Goal: Transaction & Acquisition: Purchase product/service

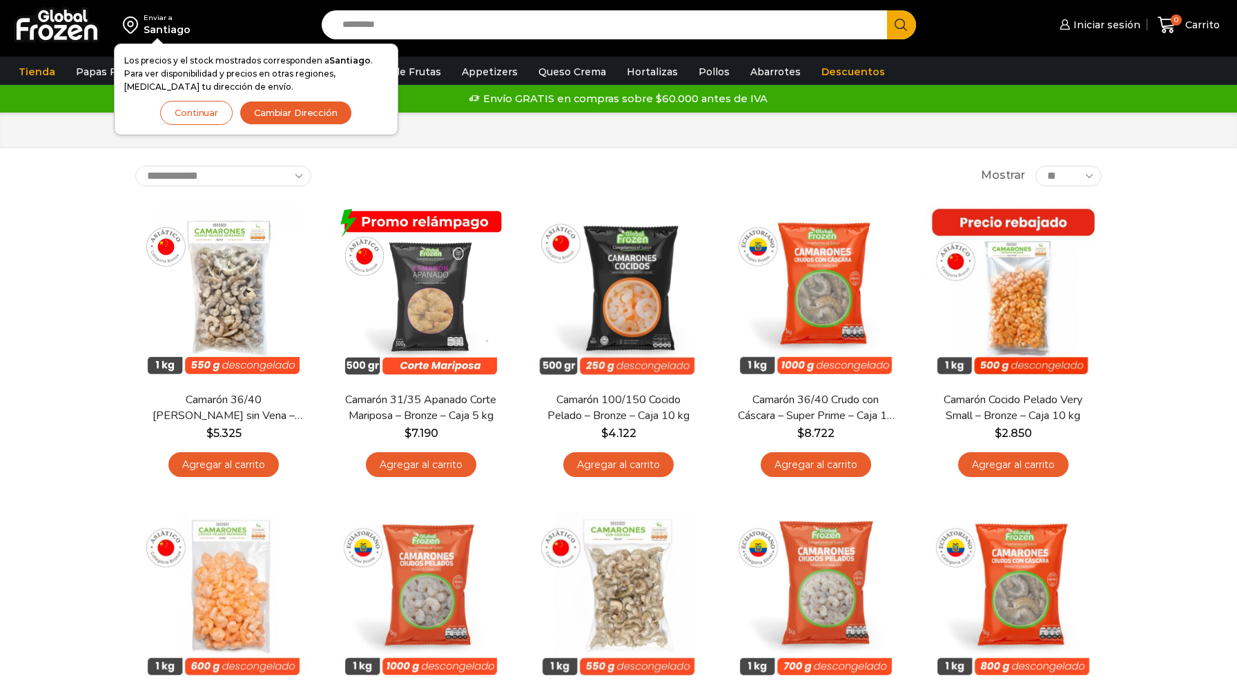
click at [427, 29] on input "Search input" at bounding box center [607, 24] width 545 height 29
type input "******"
click at [887, 10] on button "Search" at bounding box center [901, 24] width 29 height 29
click at [212, 116] on button "Continuar" at bounding box center [196, 113] width 72 height 24
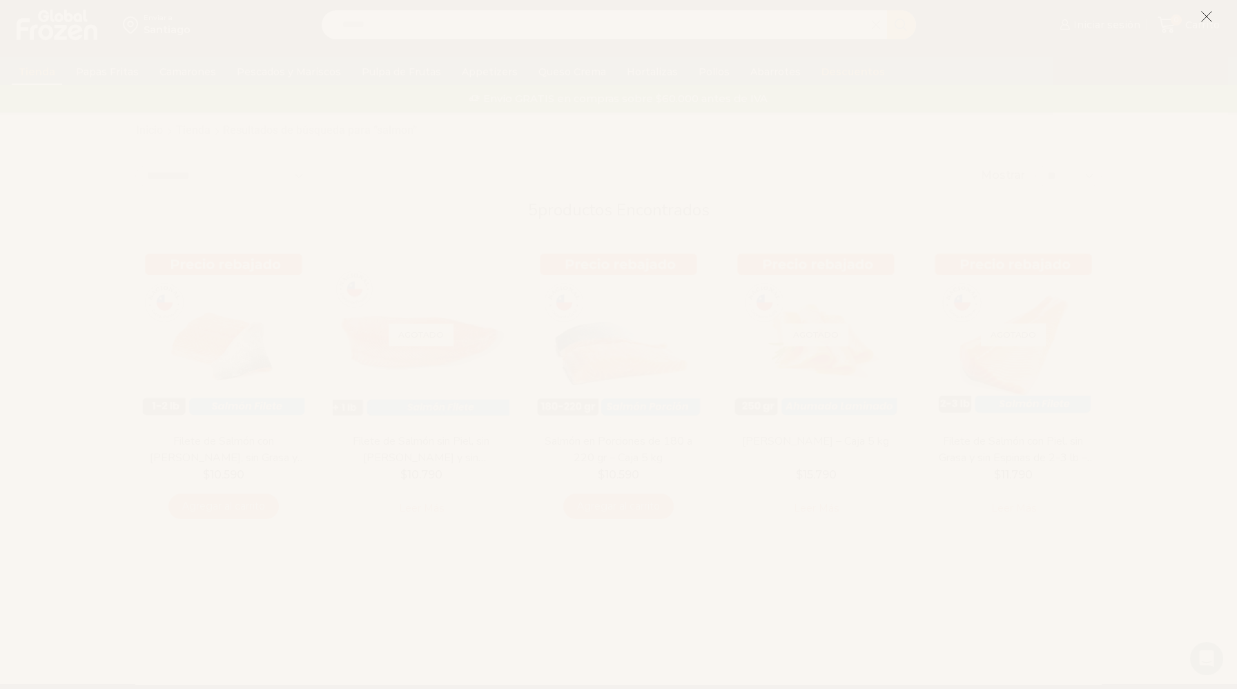
click at [1206, 14] on icon at bounding box center [1206, 16] width 12 height 12
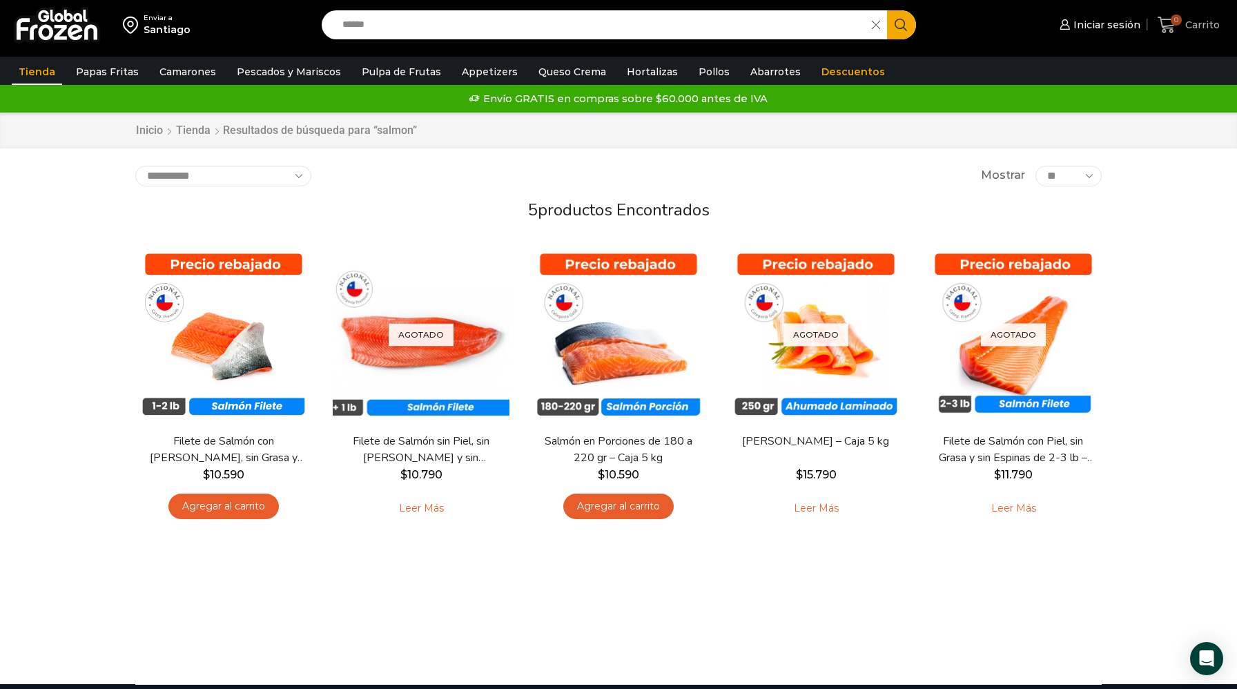
click at [1189, 26] on span "Carrito" at bounding box center [1201, 25] width 38 height 14
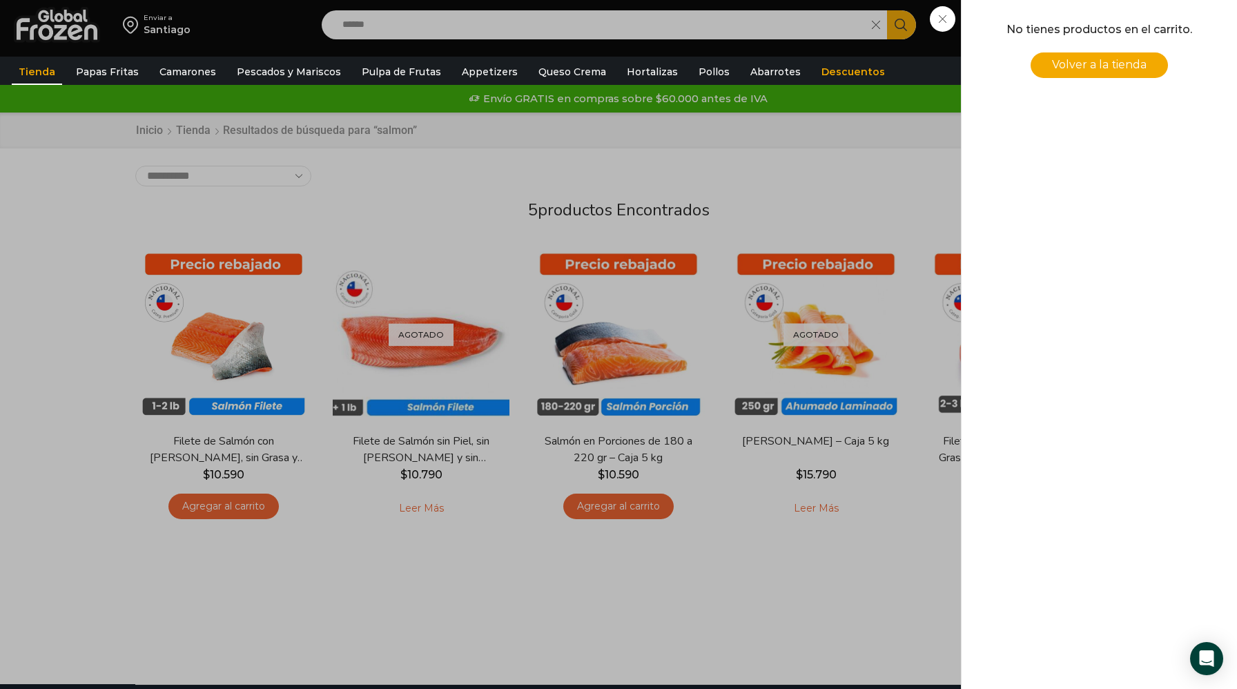
click at [1154, 41] on div "0 Carrito 0 0 Shopping Cart No tienes productos en el carrito. Volver a la tien…" at bounding box center [1188, 25] width 69 height 32
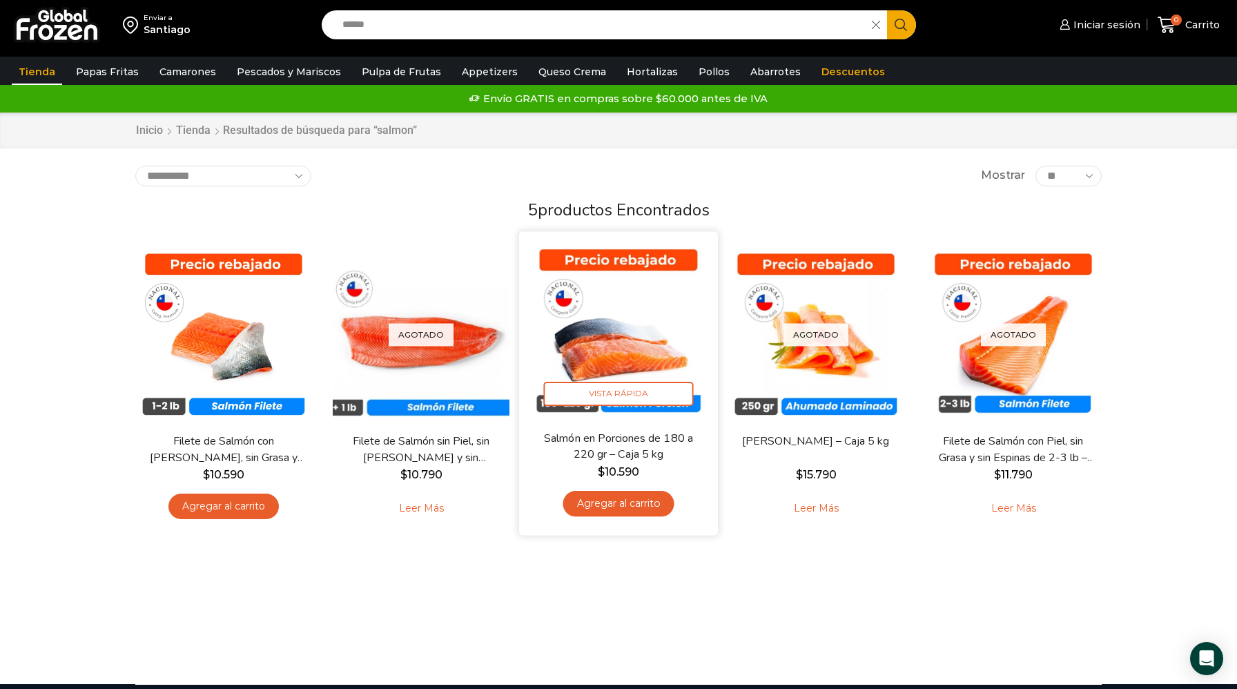
click at [629, 507] on link "Agregar al carrito" at bounding box center [617, 504] width 111 height 26
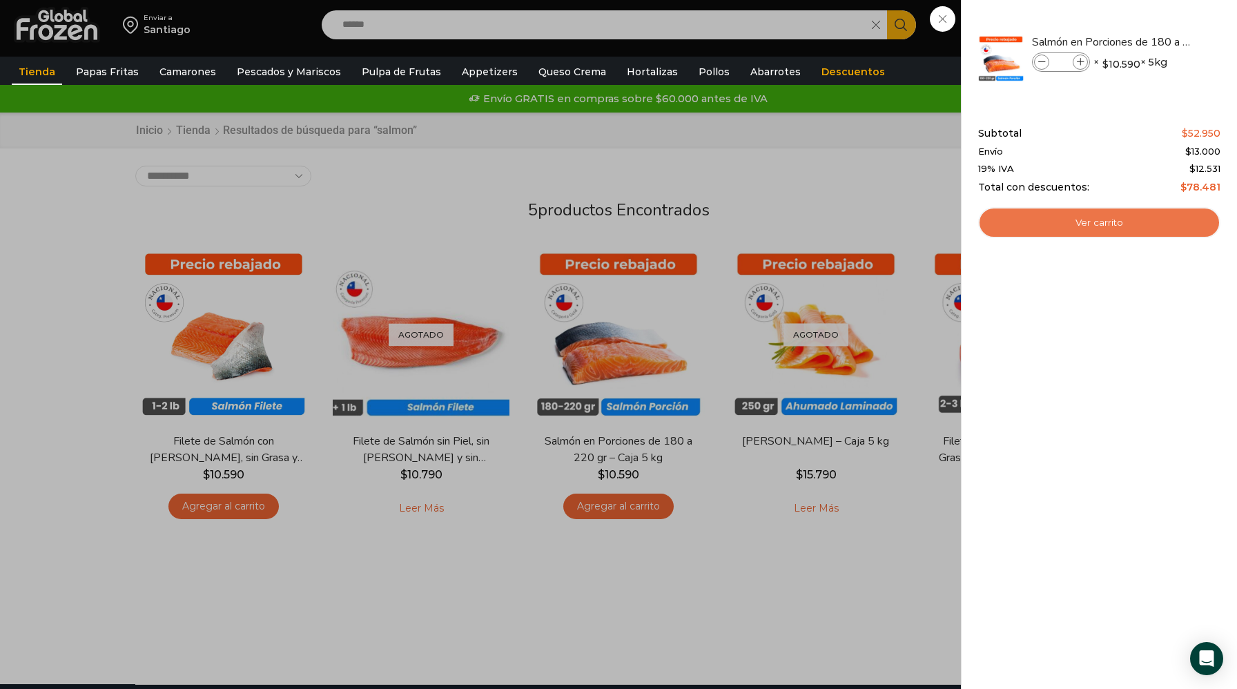
click at [1090, 226] on link "Ver carrito" at bounding box center [1099, 223] width 242 height 32
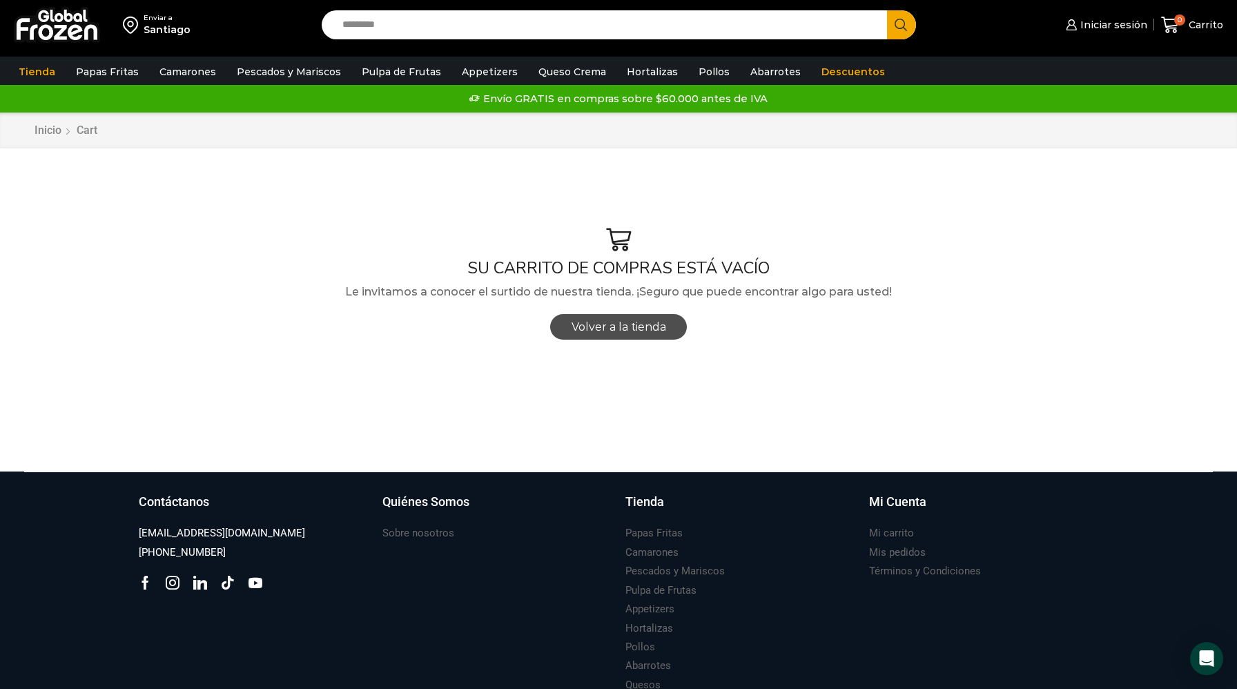
click at [619, 331] on span "Volver a la tienda" at bounding box center [618, 326] width 95 height 13
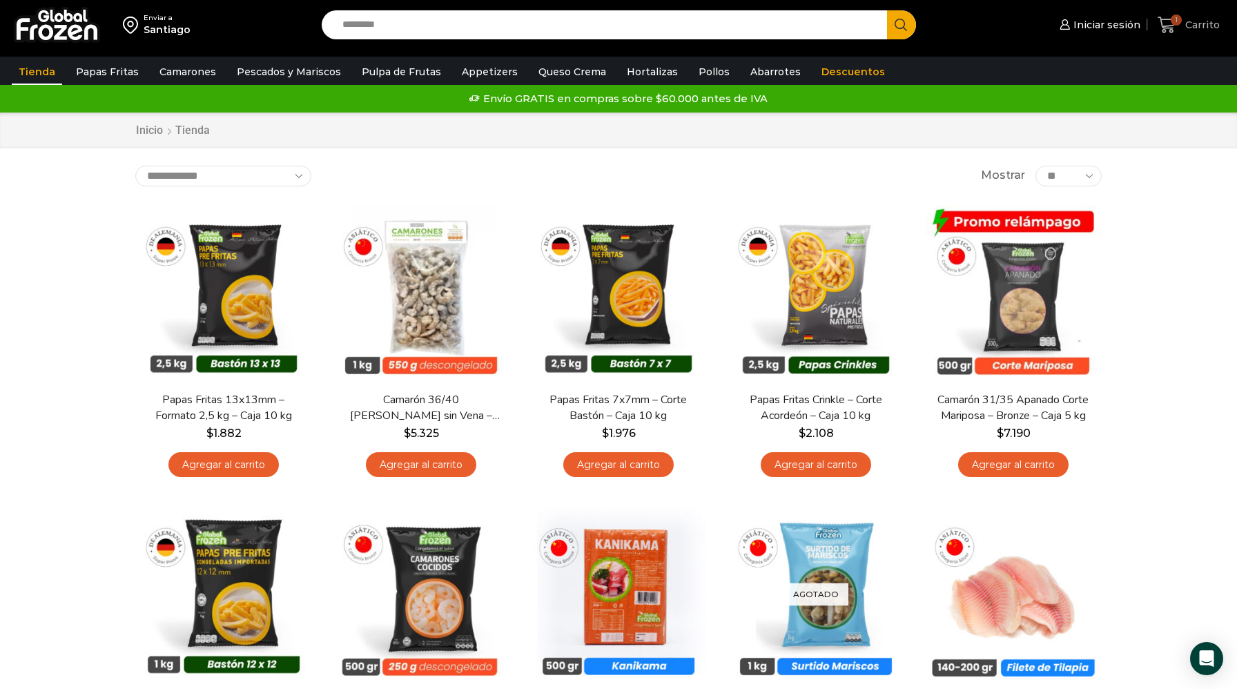
click at [1170, 27] on icon at bounding box center [1166, 25] width 18 height 17
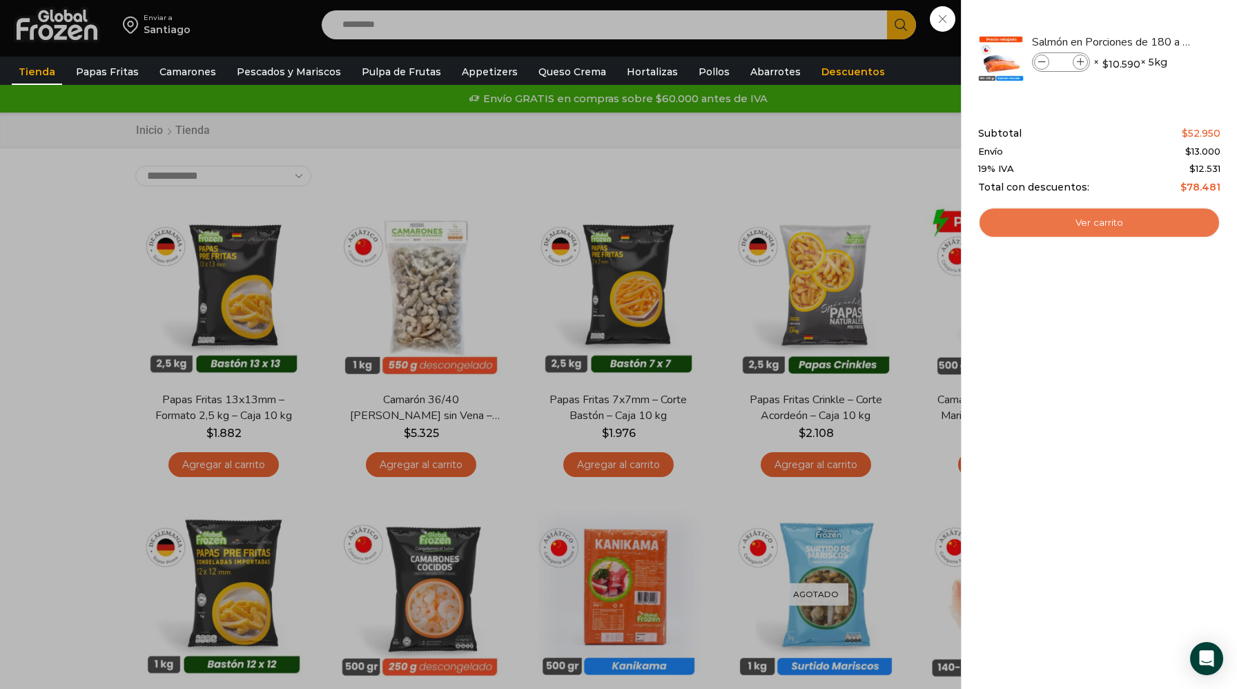
click at [1070, 215] on link "Ver carrito" at bounding box center [1099, 223] width 242 height 32
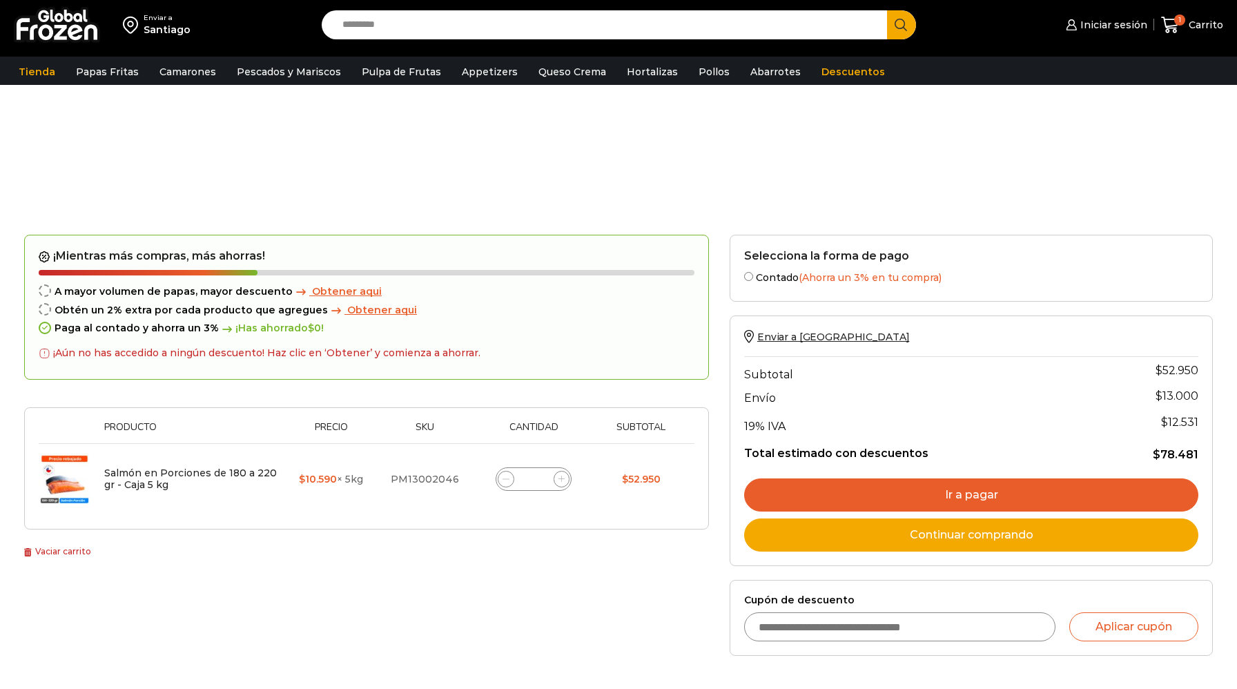
scroll to position [41, 0]
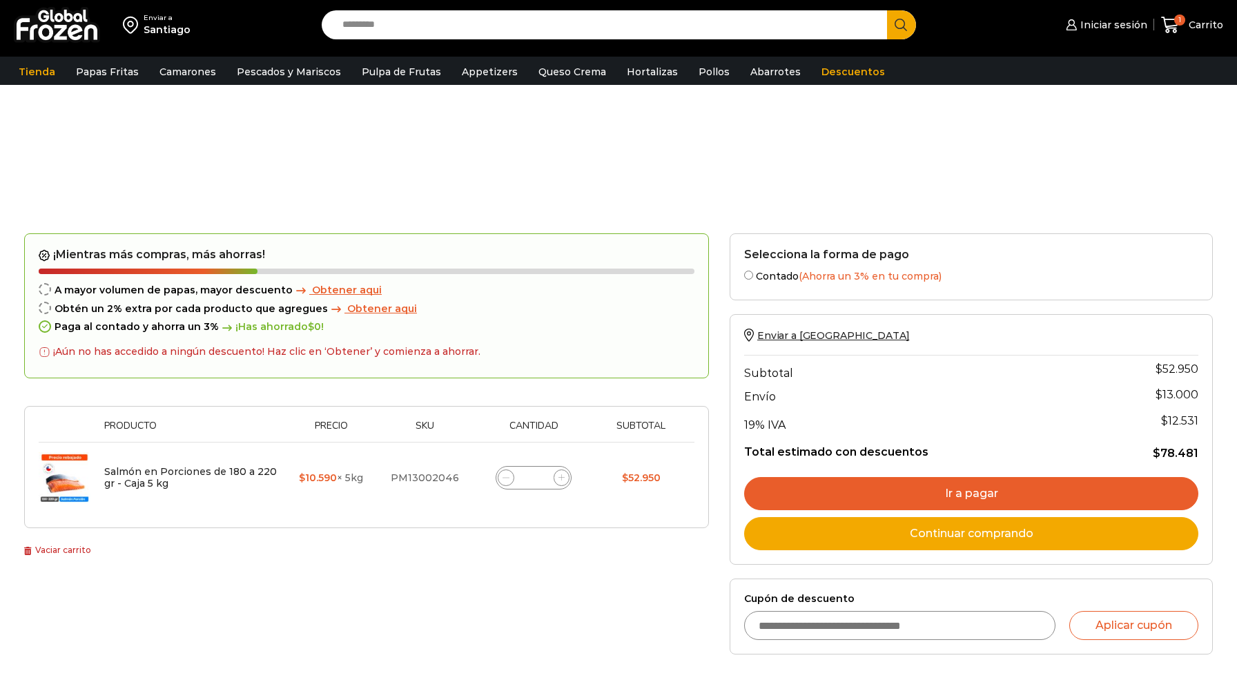
click at [849, 627] on input "Cupón de descuento" at bounding box center [899, 625] width 311 height 29
type input "******"
click at [1141, 620] on button "Aplicar cupón" at bounding box center [1133, 625] width 129 height 29
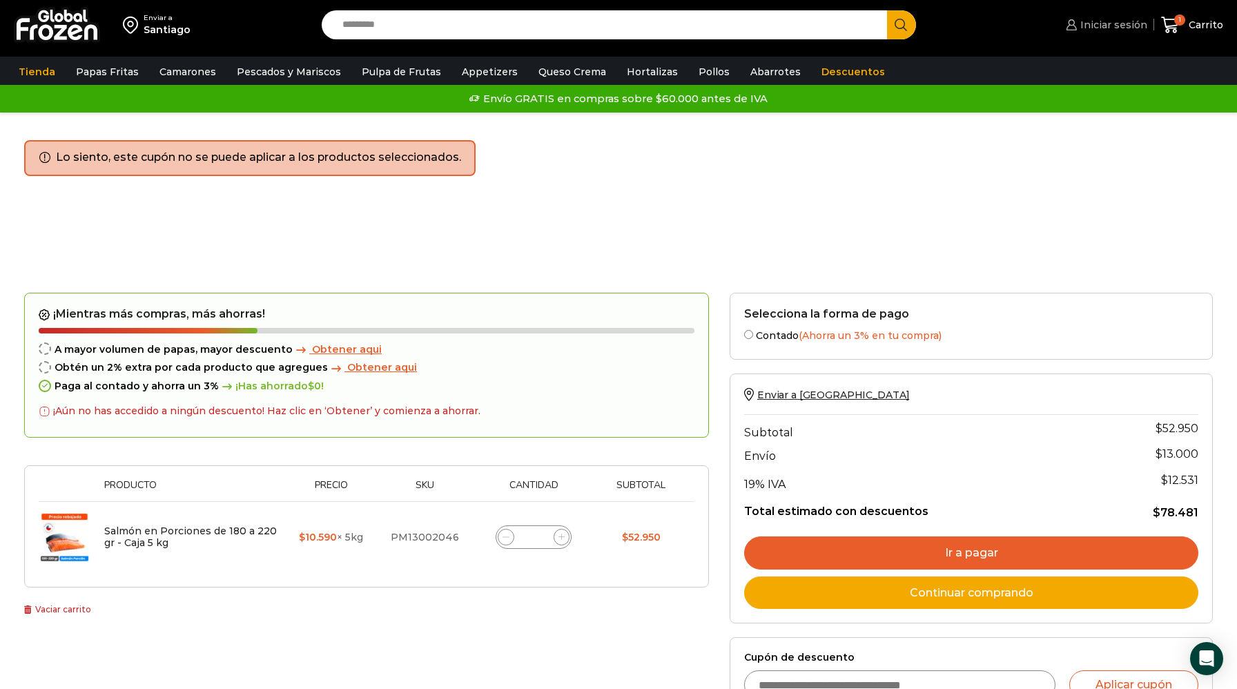
click at [1119, 27] on span "Iniciar sesión" at bounding box center [1112, 25] width 70 height 14
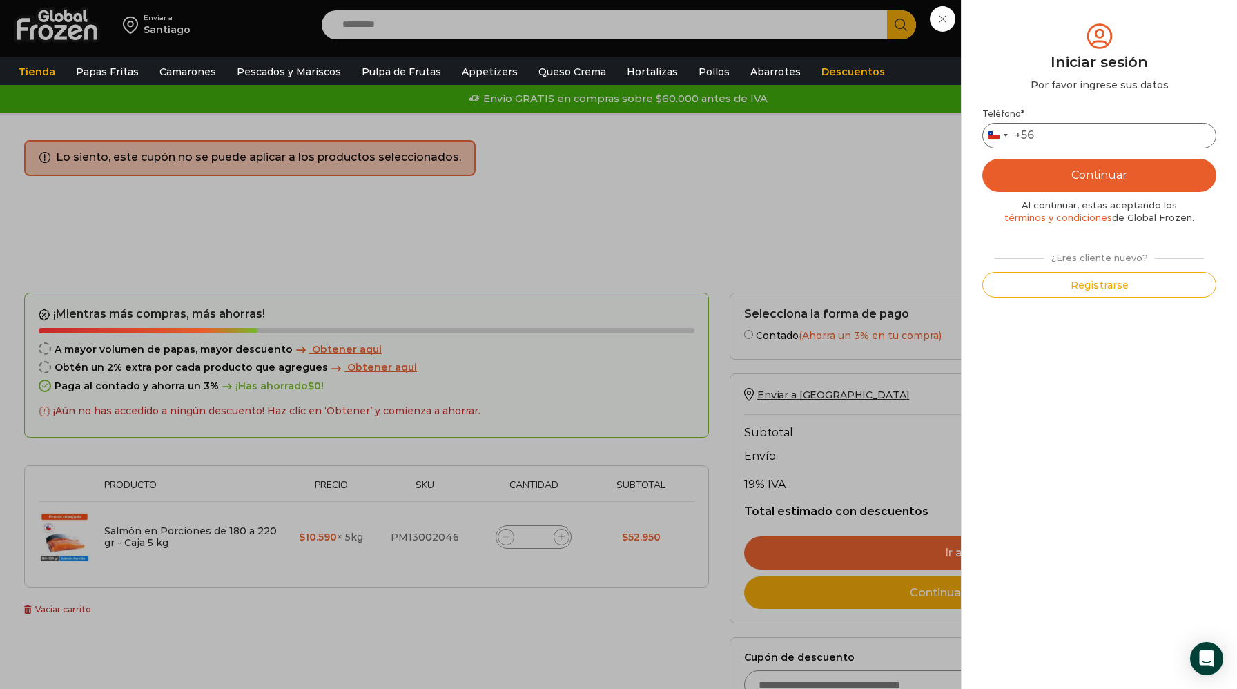
click at [1063, 135] on input "Teléfono *" at bounding box center [1099, 136] width 234 height 26
type input "*********"
click at [1128, 182] on button "Continuar" at bounding box center [1099, 175] width 234 height 33
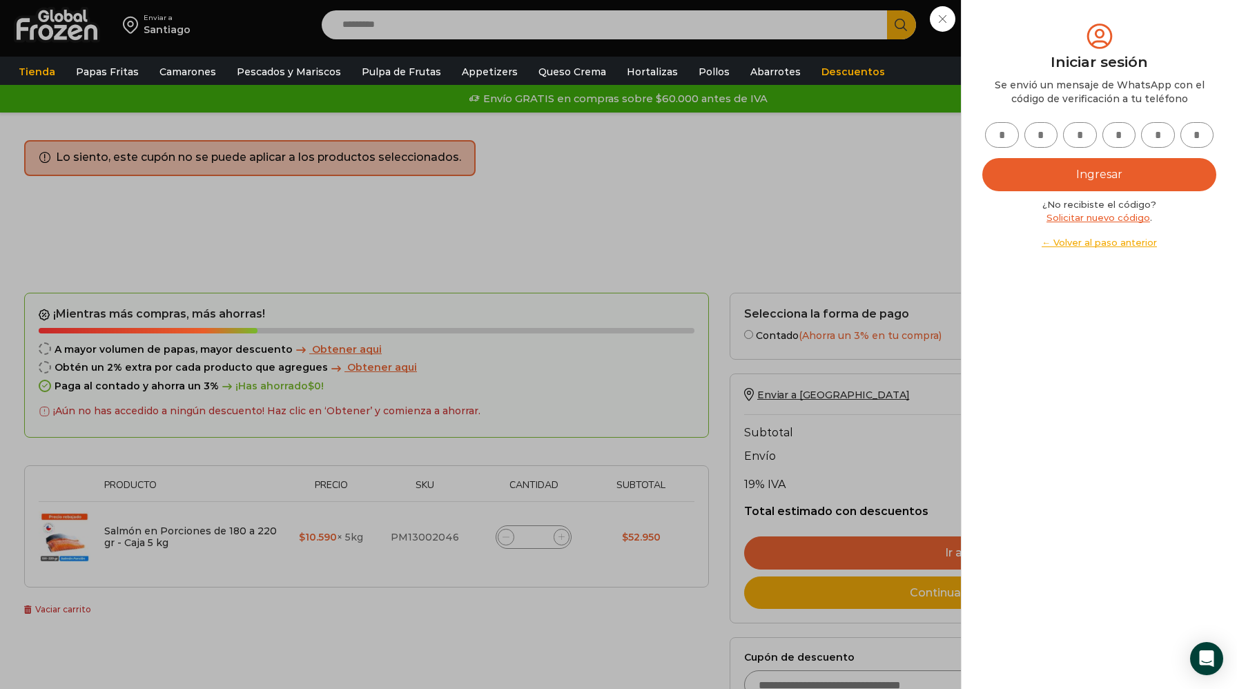
click at [1006, 140] on input "text" at bounding box center [1002, 135] width 34 height 26
type input "*"
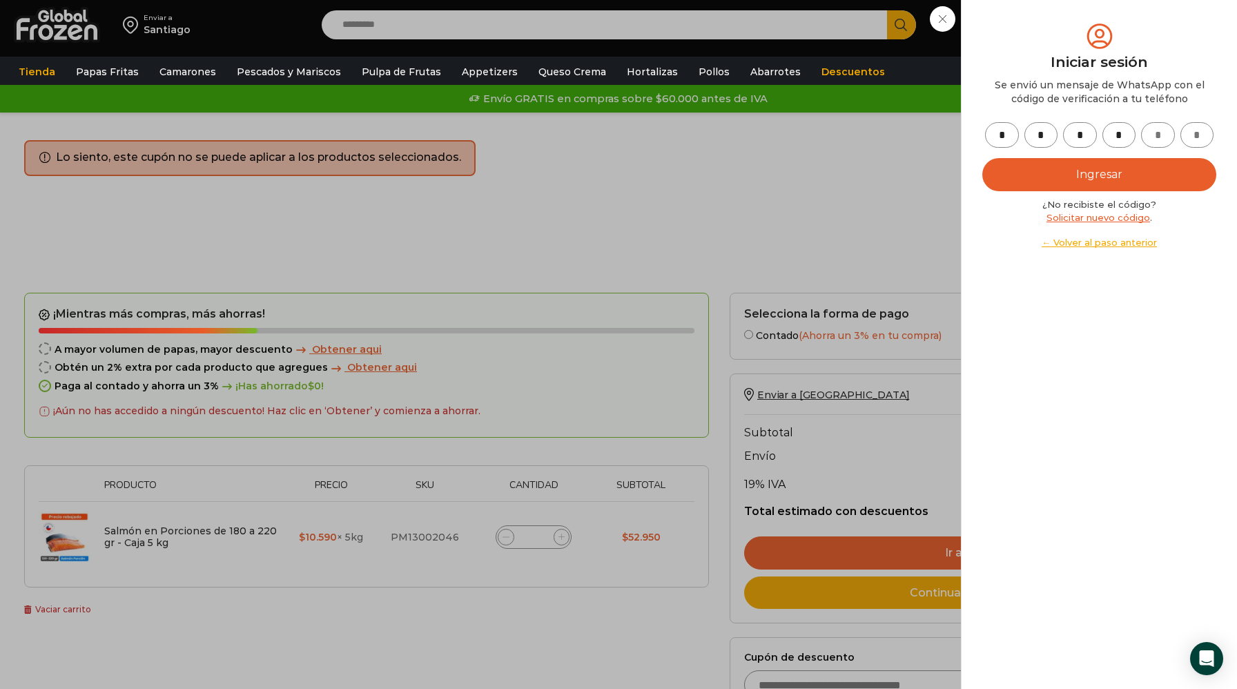
type input "*"
click at [1058, 173] on button "Ingresar" at bounding box center [1099, 174] width 234 height 33
click at [1108, 179] on button "Ingresar" at bounding box center [1099, 174] width 234 height 33
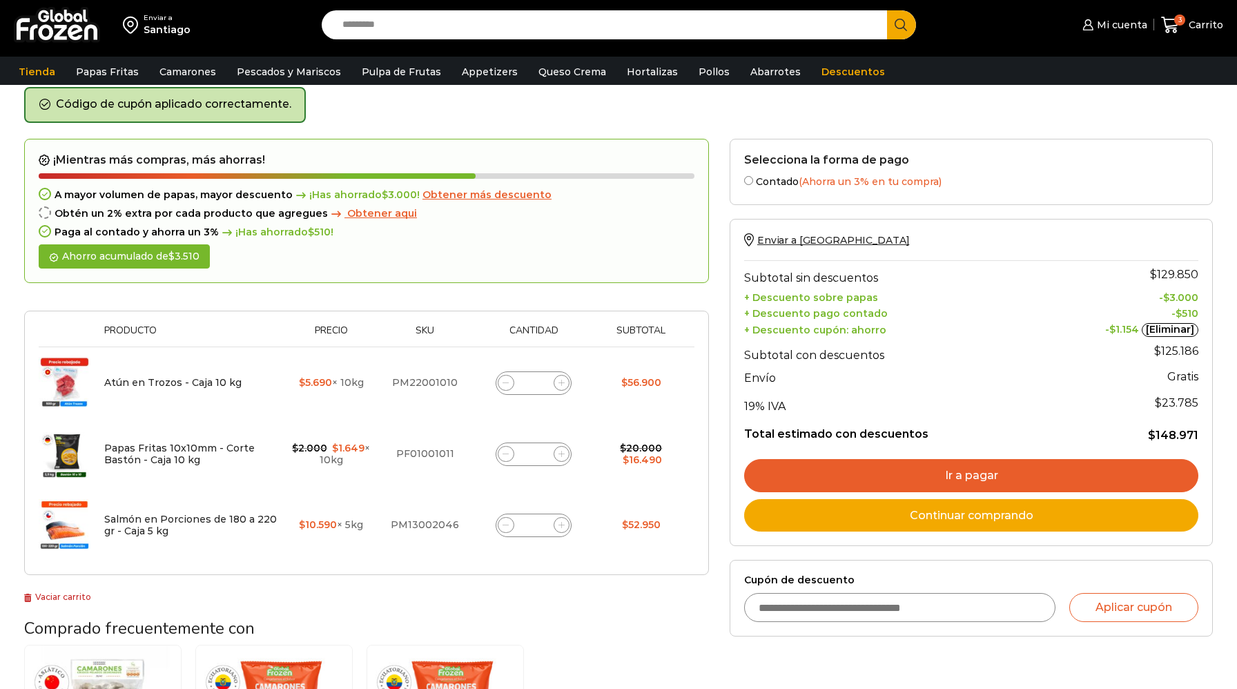
scroll to position [67, 0]
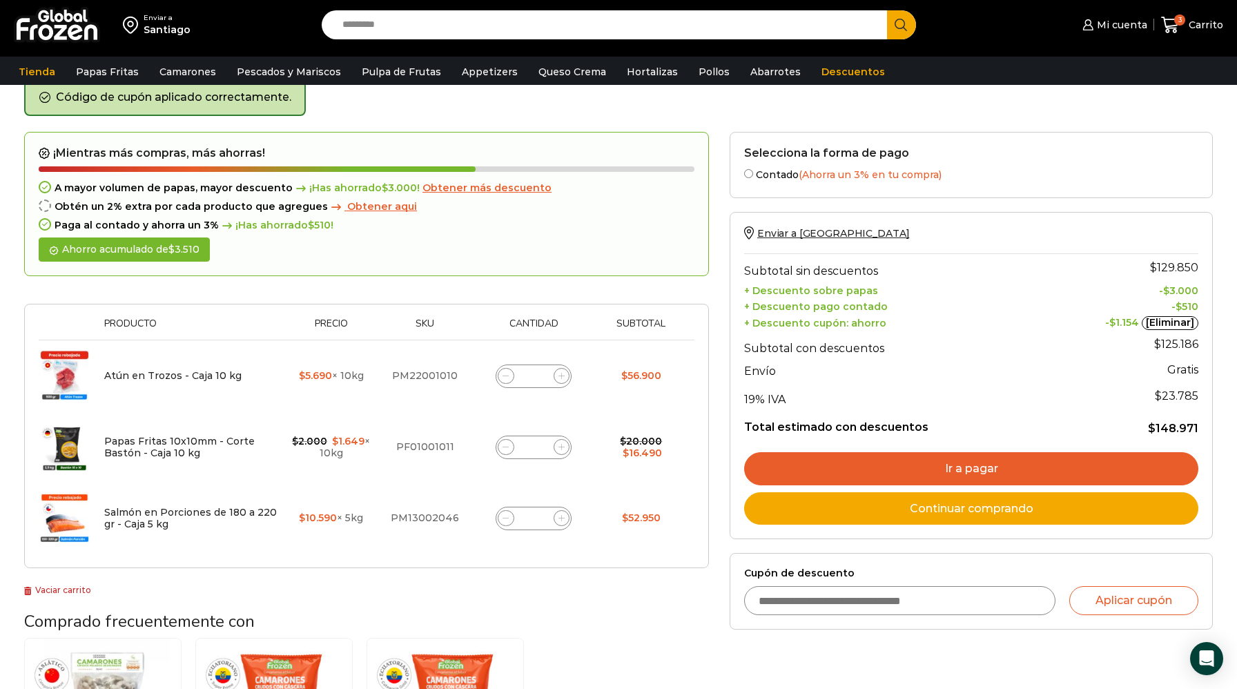
click at [856, 608] on input "Cupón de descuento" at bounding box center [899, 600] width 311 height 29
type input "******"
click at [1151, 602] on button "Aplicar cupón" at bounding box center [1133, 600] width 129 height 29
click at [1116, 602] on button "Aplicar cupón" at bounding box center [1133, 600] width 129 height 29
click at [1112, 594] on button "Aplicar cupón" at bounding box center [1133, 600] width 129 height 29
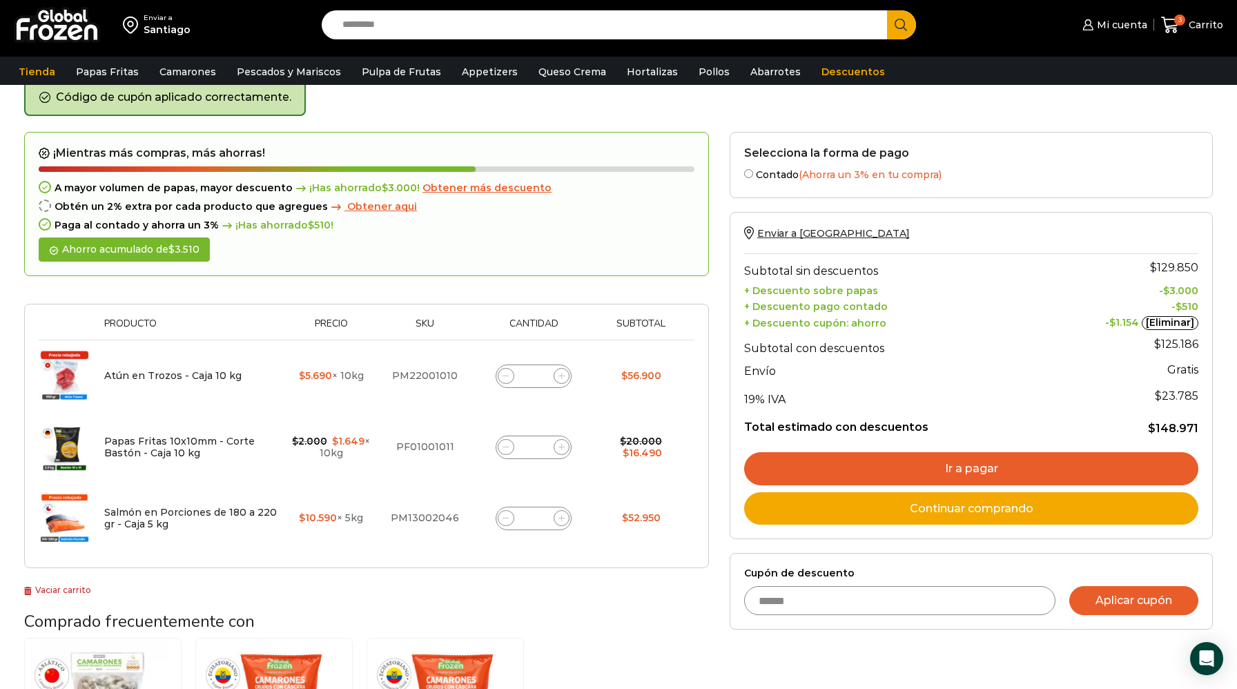
click at [1114, 602] on button "Aplicar cupón" at bounding box center [1133, 600] width 129 height 29
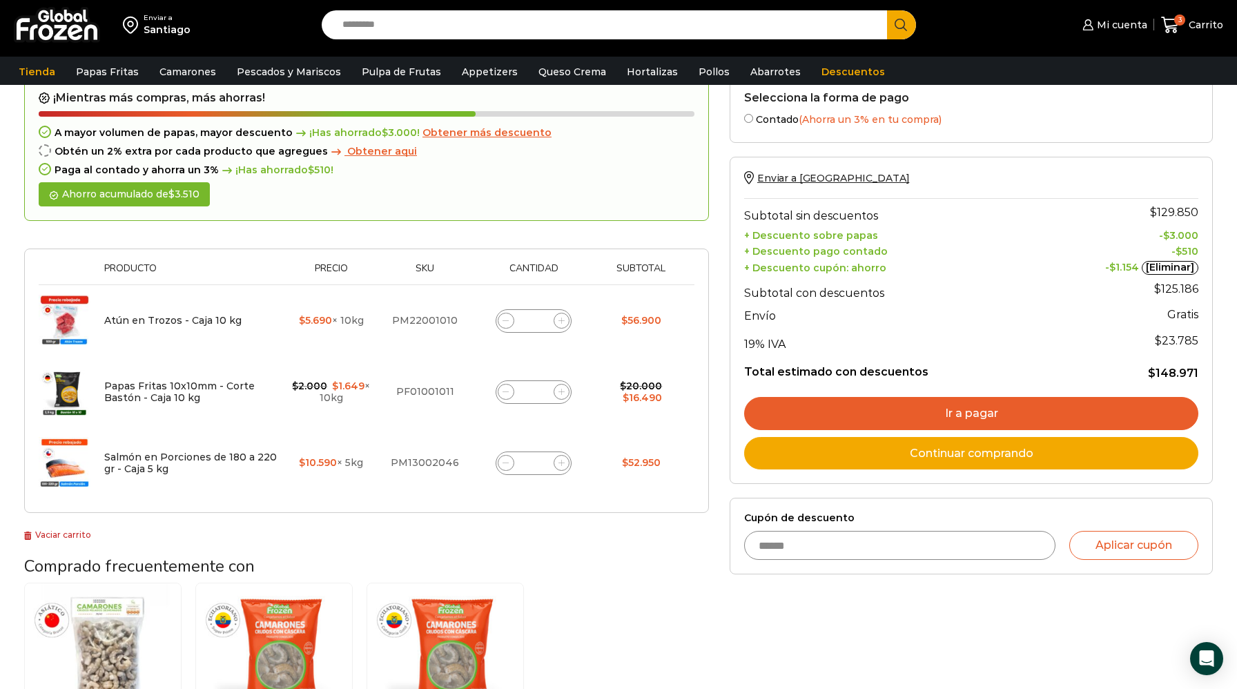
scroll to position [121, 0]
click at [504, 398] on span at bounding box center [506, 392] width 17 height 17
type input "*"
